Goal: Check status: Check status

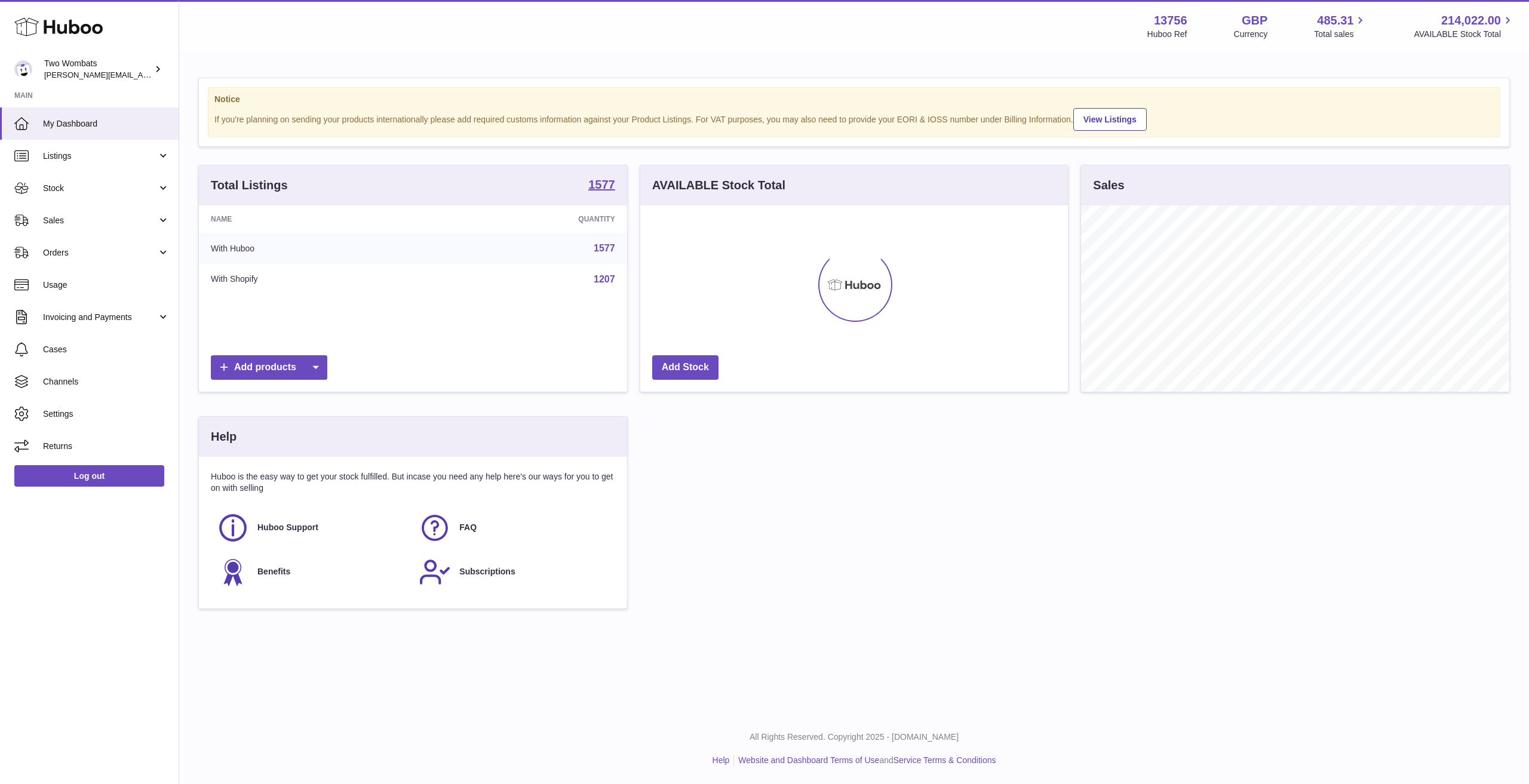
scroll to position [187, 428]
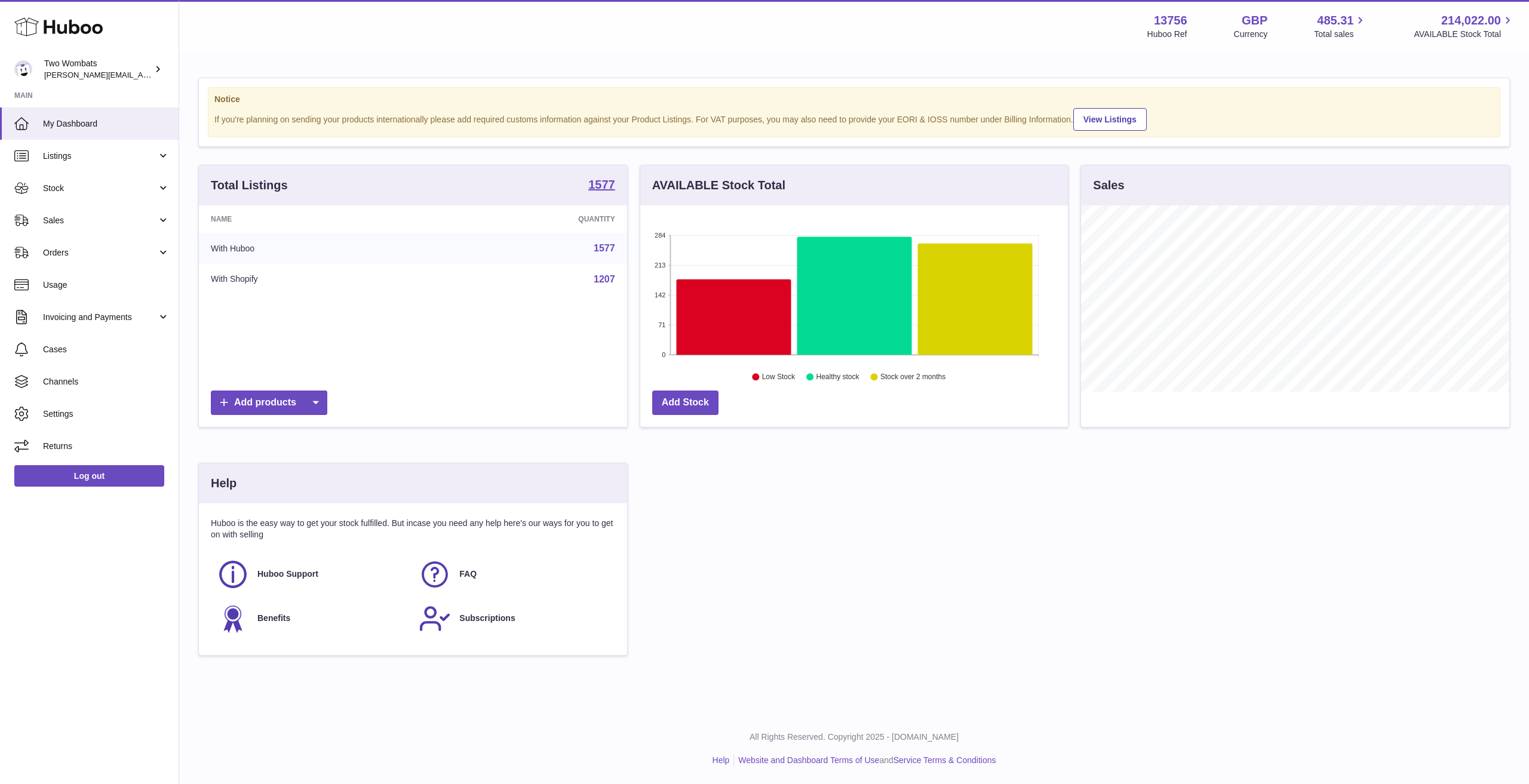
drag, startPoint x: 99, startPoint y: 226, endPoint x: 88, endPoint y: 246, distance: 22.8
click at [98, 226] on span "Sales" at bounding box center [100, 220] width 114 height 11
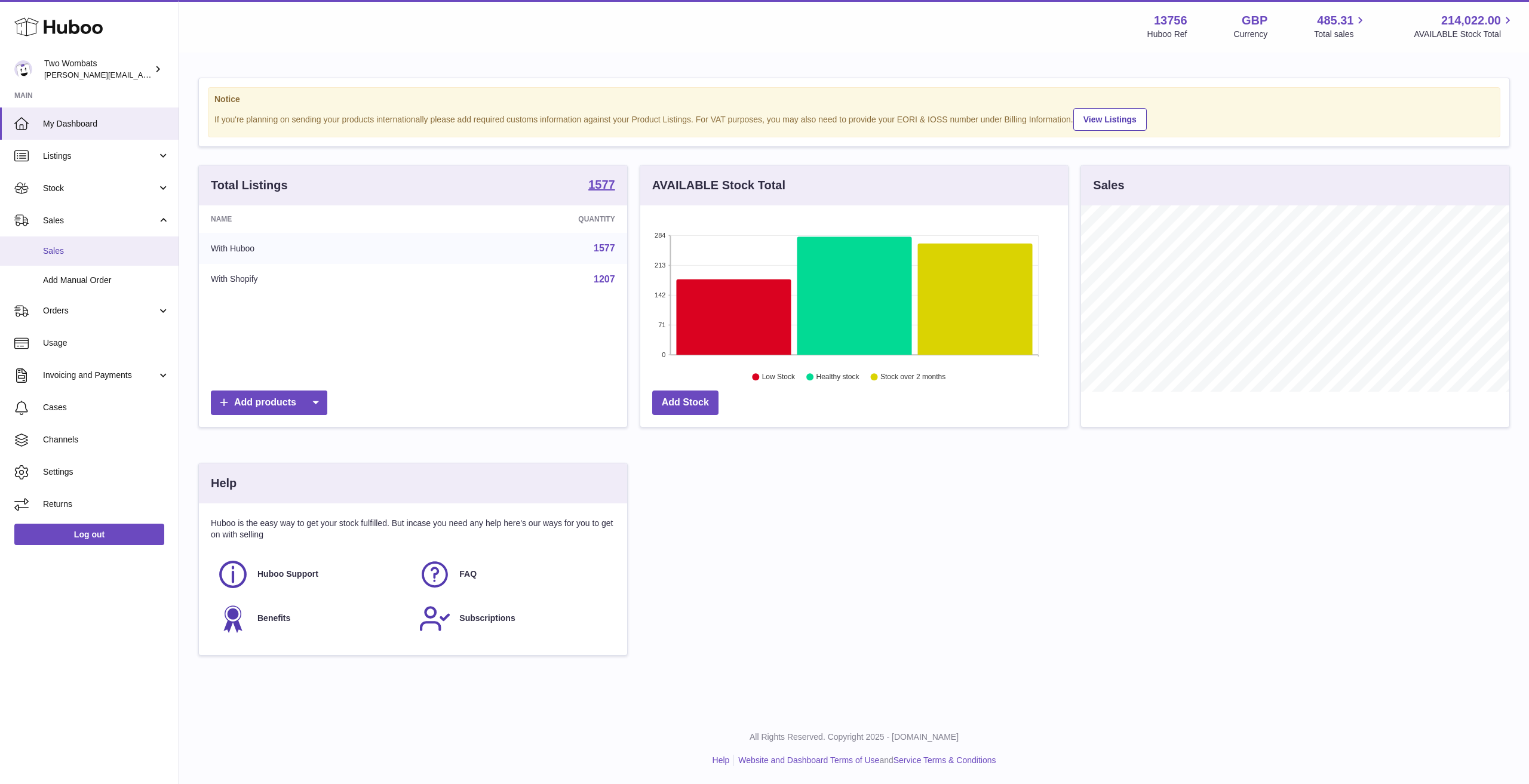
click at [87, 253] on span "Sales" at bounding box center [106, 251] width 127 height 11
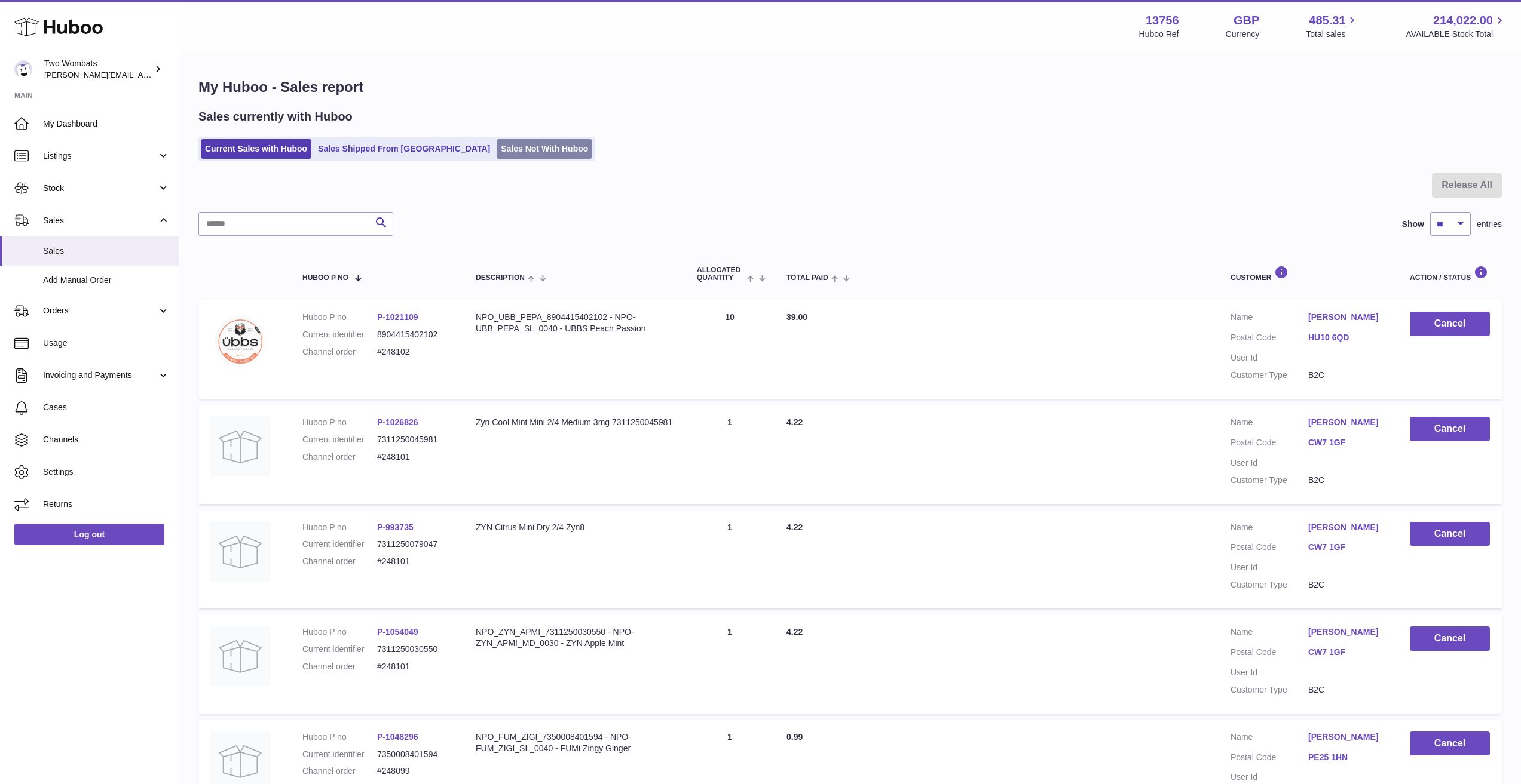
click at [497, 148] on link "Sales Not With Huboo" at bounding box center [545, 149] width 96 height 20
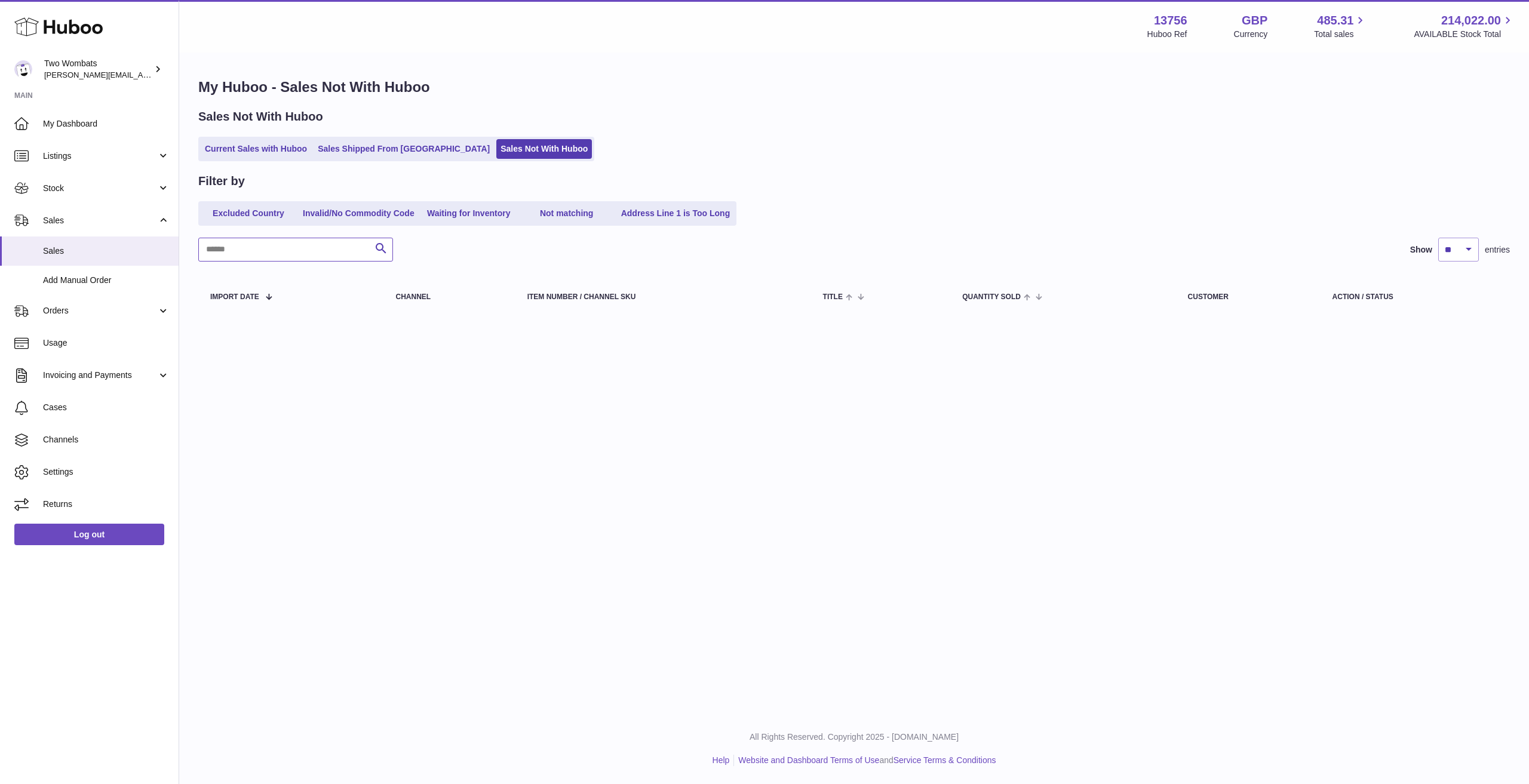
click at [236, 240] on input "text" at bounding box center [295, 249] width 195 height 24
paste input "**********"
type input "**********"
click at [113, 314] on span "Orders" at bounding box center [100, 311] width 114 height 11
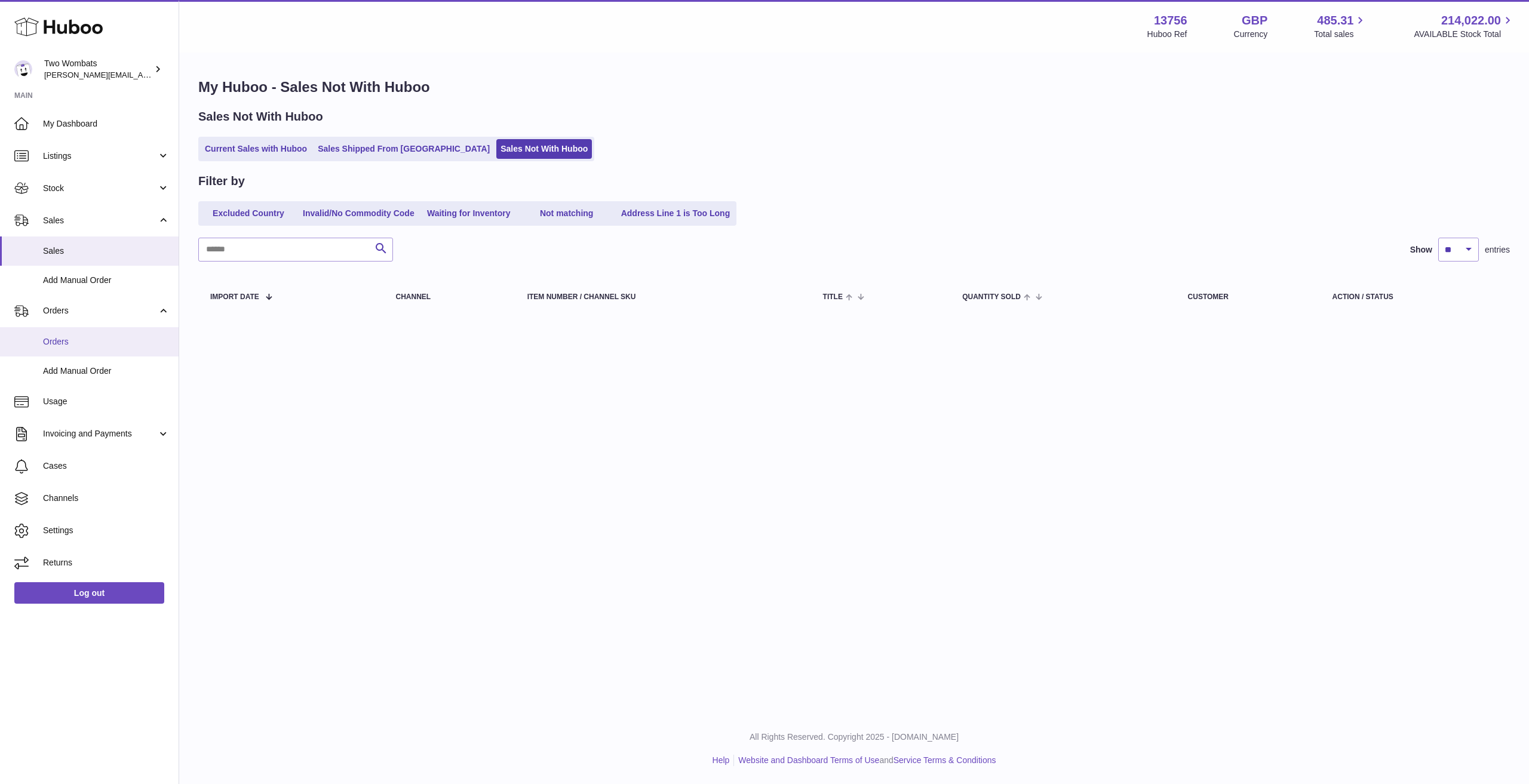
click at [106, 347] on span "Orders" at bounding box center [106, 341] width 127 height 11
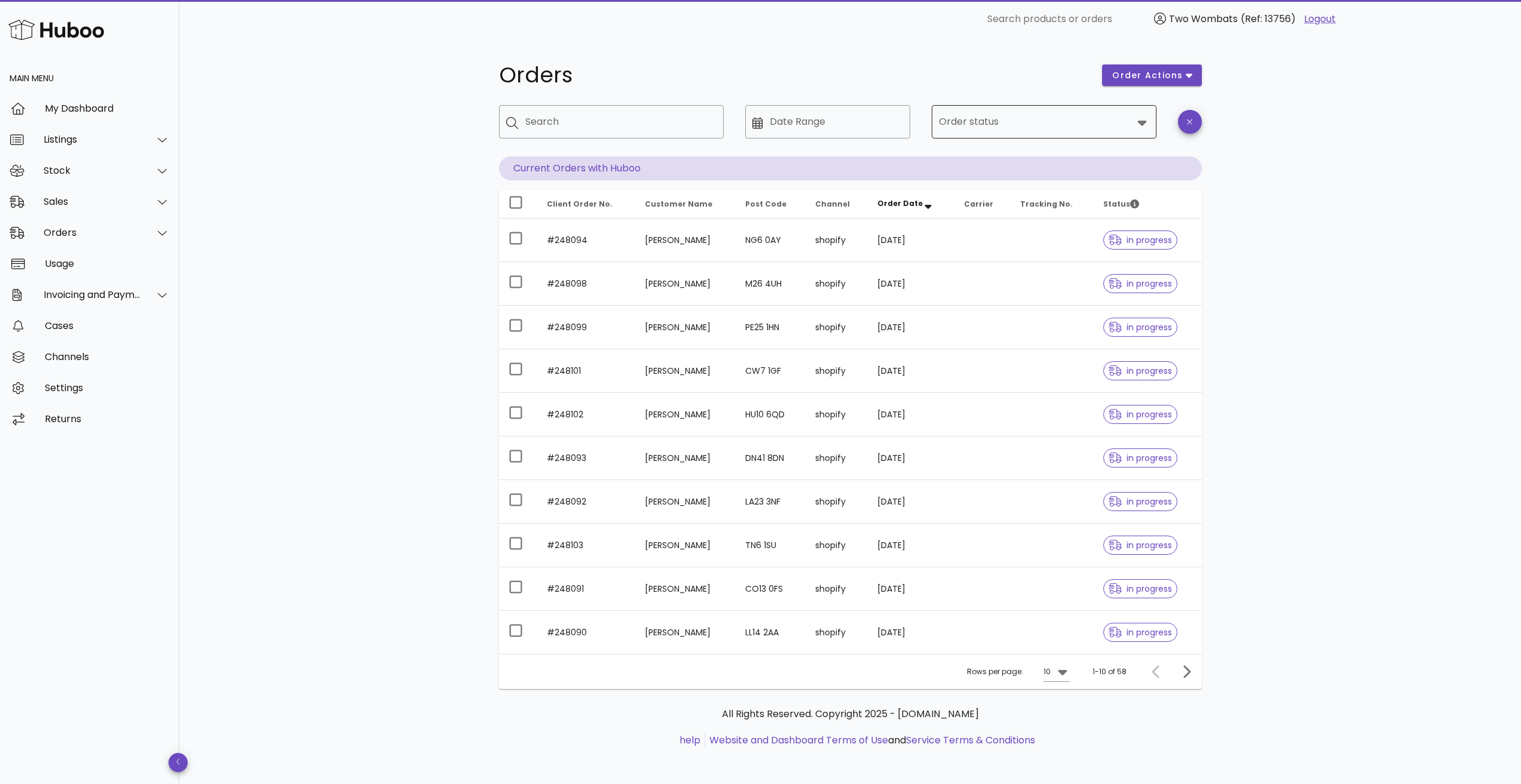
click at [1020, 133] on div at bounding box center [1035, 122] width 193 height 29
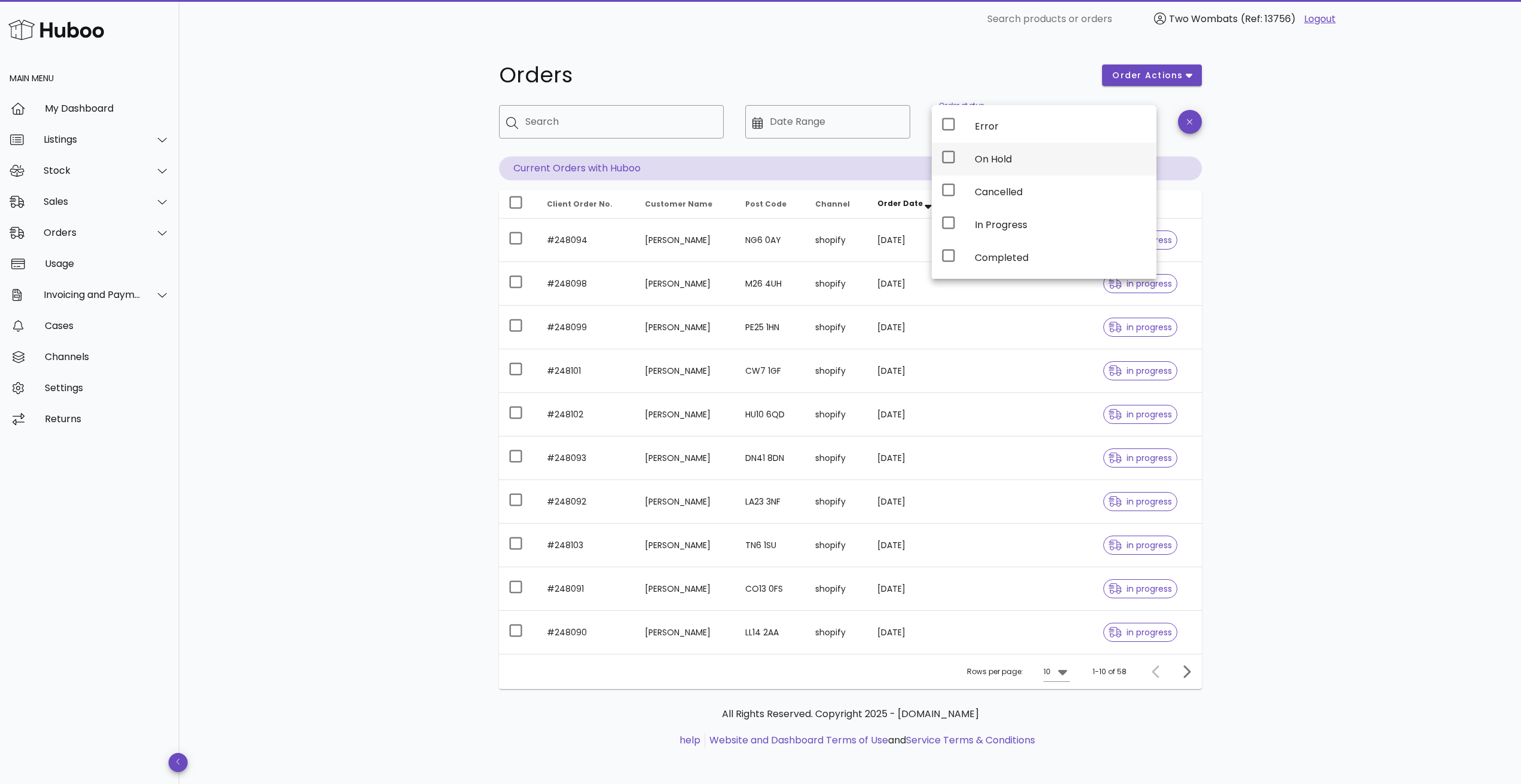
click at [999, 160] on div "On Hold" at bounding box center [1060, 159] width 172 height 11
click at [1321, 236] on div "Orders order actions ​ Search ​ Date Range ​ Order status On Hold Current Order…" at bounding box center [850, 412] width 1342 height 748
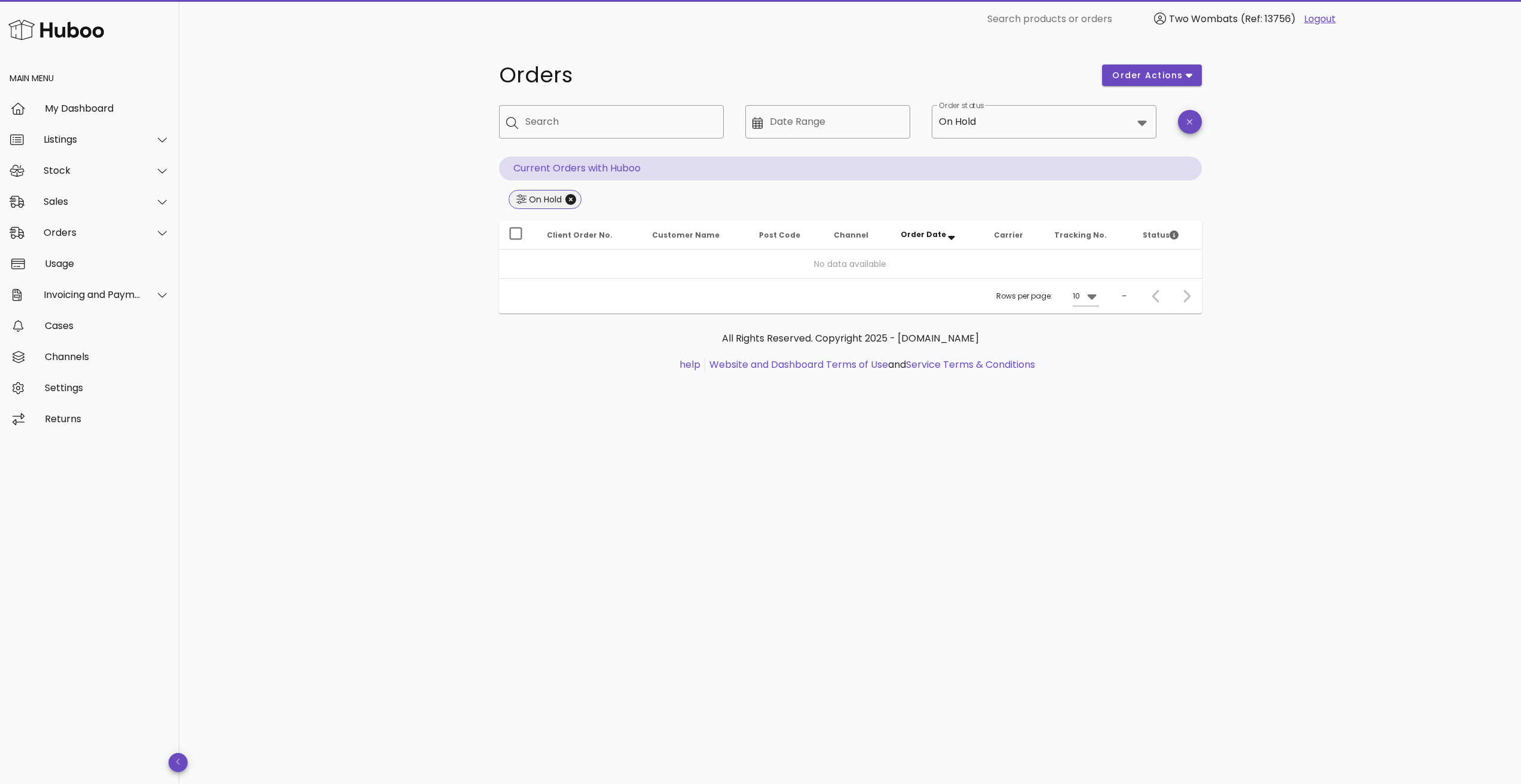
click at [571, 193] on span "On Hold" at bounding box center [545, 199] width 58 height 18
click at [569, 200] on icon "Close" at bounding box center [571, 199] width 11 height 11
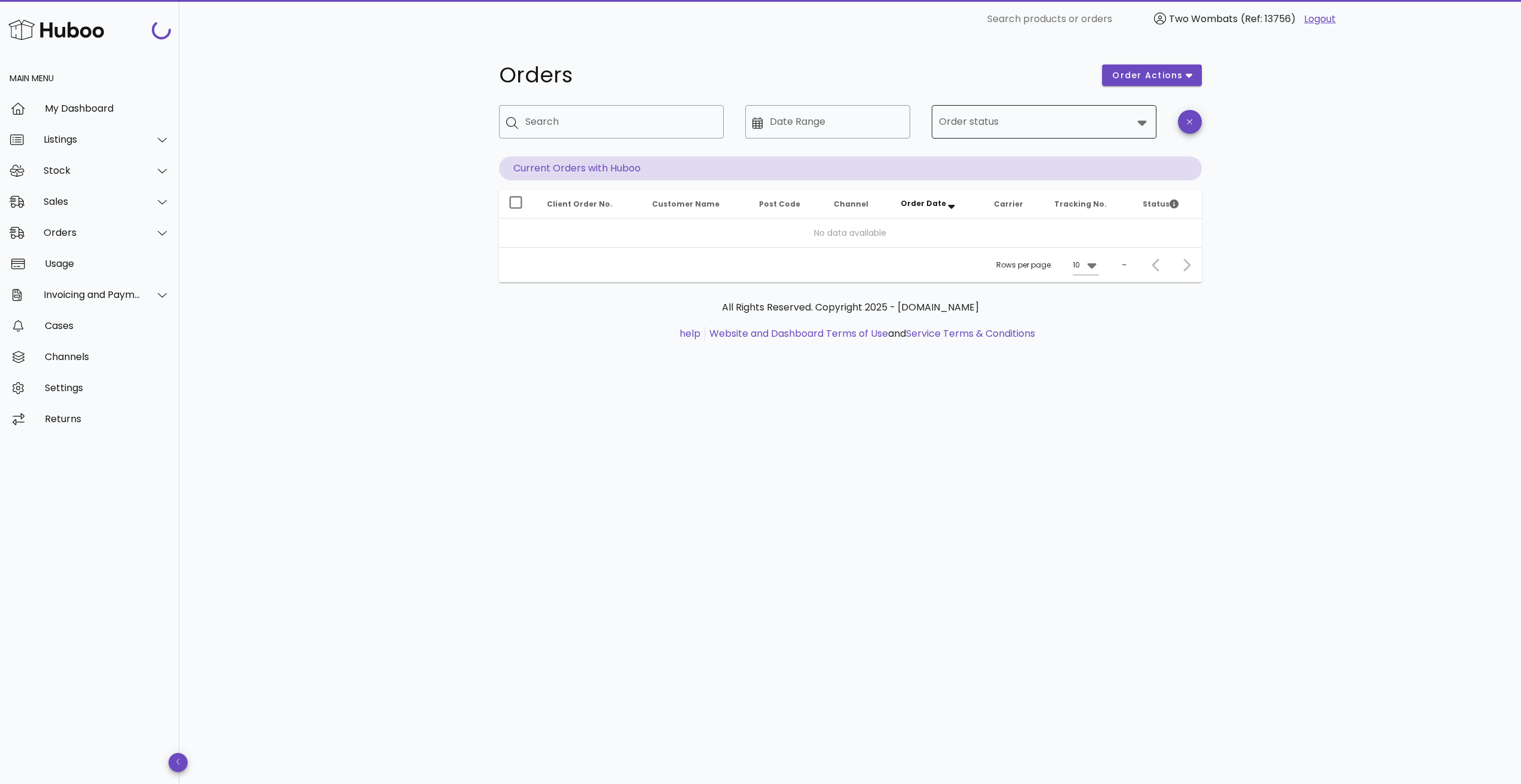
click at [1016, 129] on input "Order status" at bounding box center [1035, 122] width 193 height 19
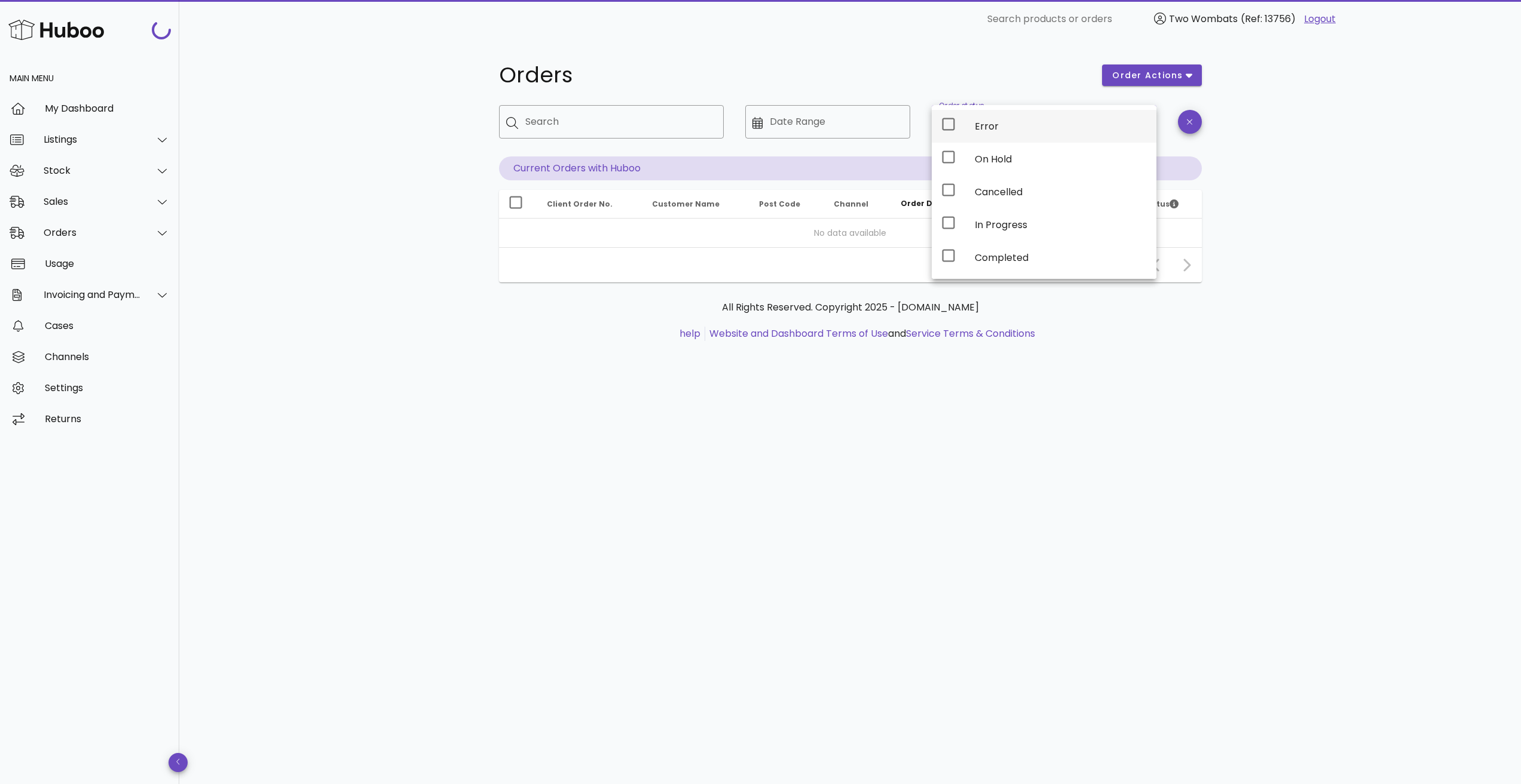
click at [989, 127] on div "Error" at bounding box center [1060, 126] width 172 height 11
click at [1328, 212] on div "Orders order actions ​ Search ​ Date Range ​ Order status Error Current Orders …" at bounding box center [850, 411] width 1342 height 746
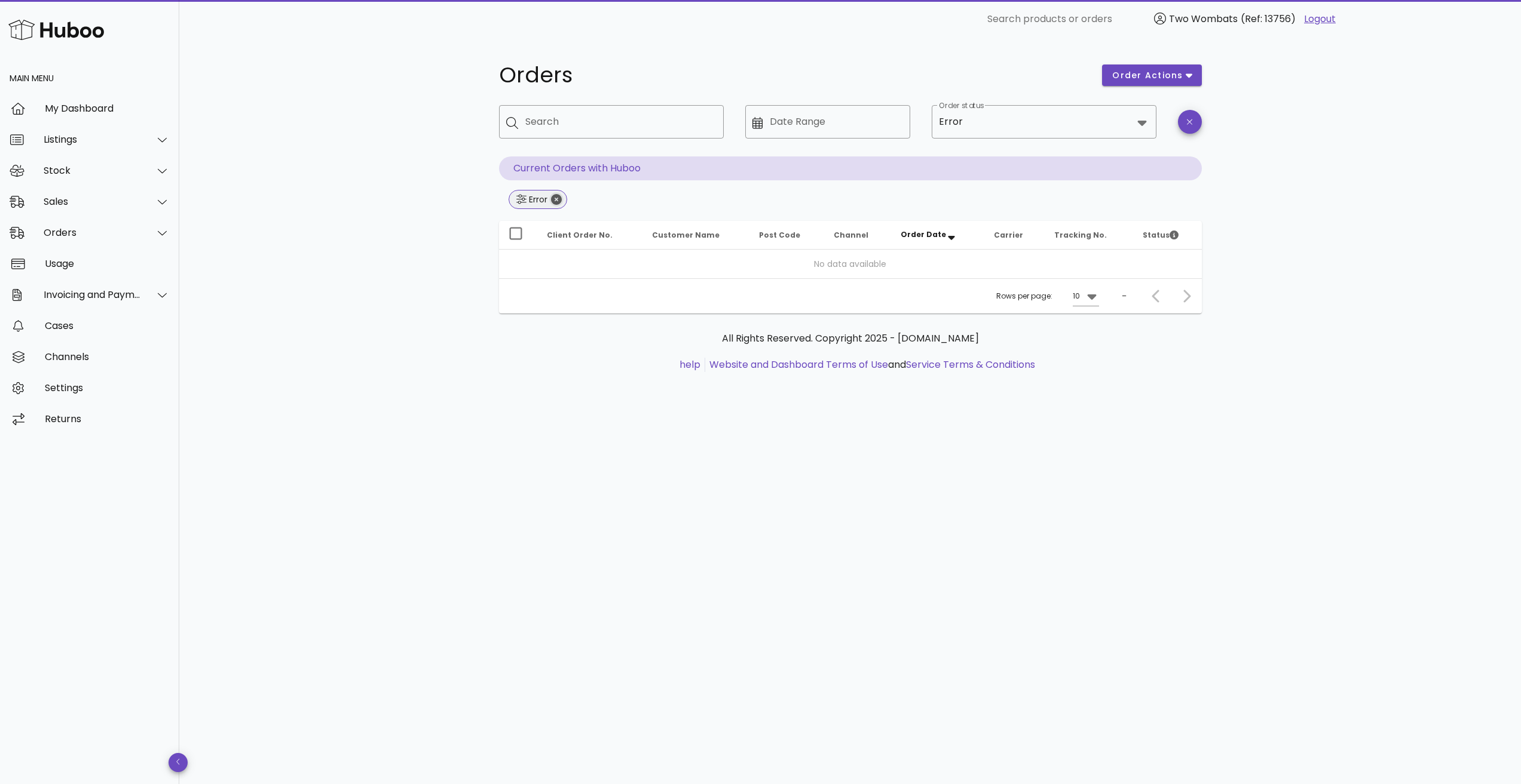
click at [561, 200] on icon "Close" at bounding box center [557, 199] width 11 height 11
